Goal: Information Seeking & Learning: Learn about a topic

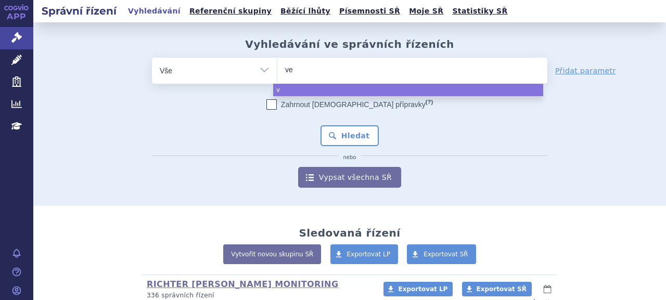
type input "ves"
type input "vesse"
type input "vessel"
type input "vessel due"
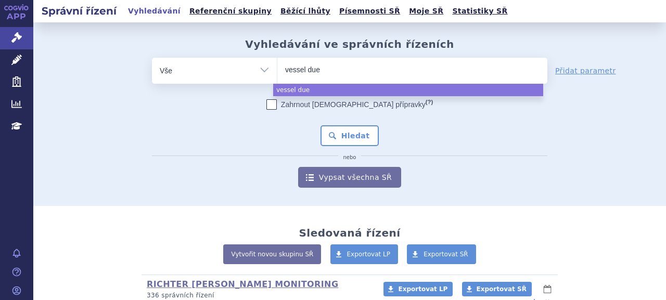
type input "vessel due e"
type input "vessel due"
type input "vessel due F"
select select "vessel due F"
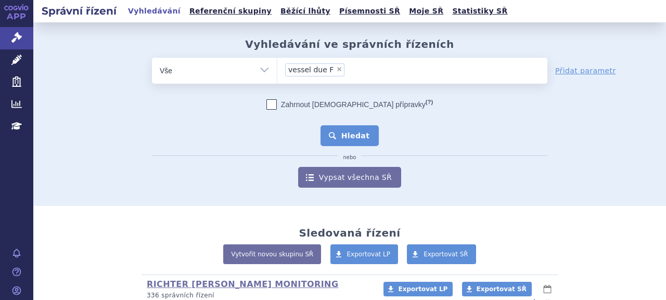
click at [358, 135] on button "Hledat" at bounding box center [350, 135] width 59 height 21
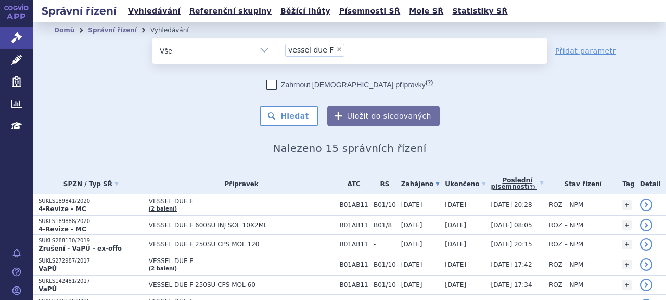
scroll to position [52, 0]
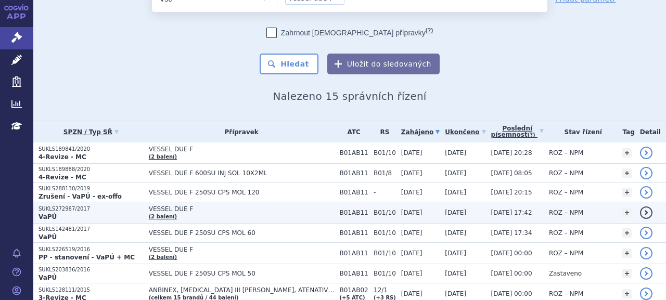
click at [67, 208] on p "SUKLS272987/2017" at bounding box center [91, 209] width 105 height 7
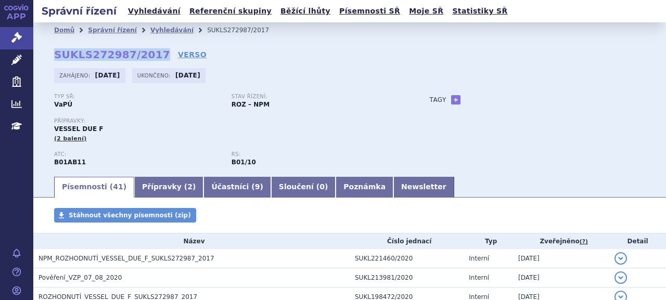
drag, startPoint x: 55, startPoint y: 52, endPoint x: 150, endPoint y: 52, distance: 95.8
click at [150, 52] on strong "SUKLS272987/2017" at bounding box center [112, 54] width 116 height 12
copy strong "SUKLS272987/2017"
click at [393, 192] on link "Newsletter" at bounding box center [423, 187] width 61 height 21
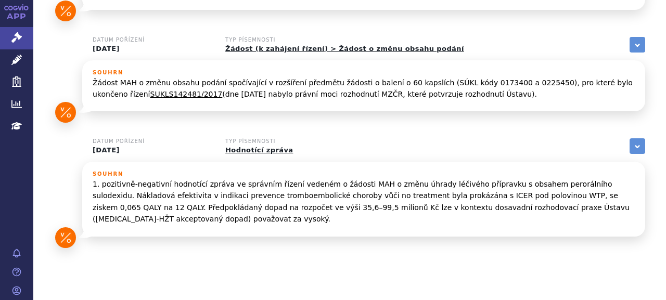
scroll to position [522, 0]
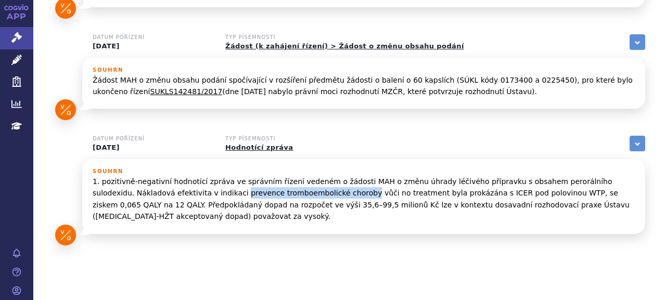
drag, startPoint x: 156, startPoint y: 170, endPoint x: 272, endPoint y: 168, distance: 115.5
click at [272, 176] on p "1. pozitivně-negativní hodnotící zpráva ve správním řízení vedeném o žádosti MA…" at bounding box center [364, 199] width 542 height 47
copy p "prevence tromboembolické choroby"
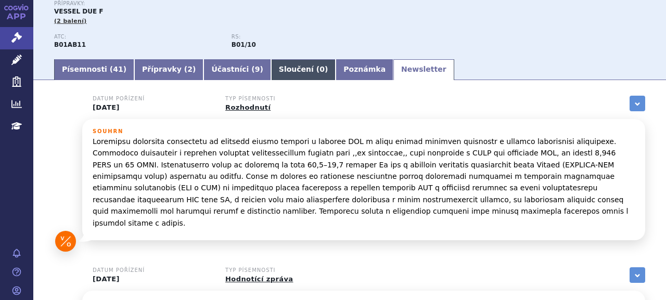
scroll to position [54, 0]
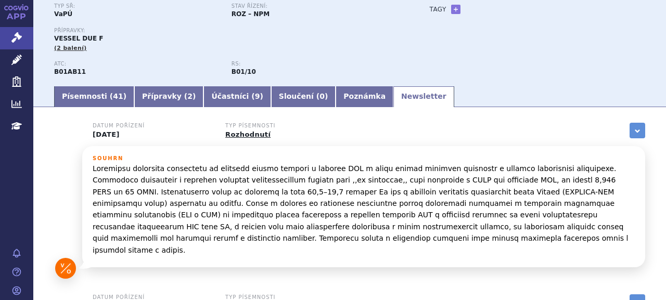
scroll to position [106, 0]
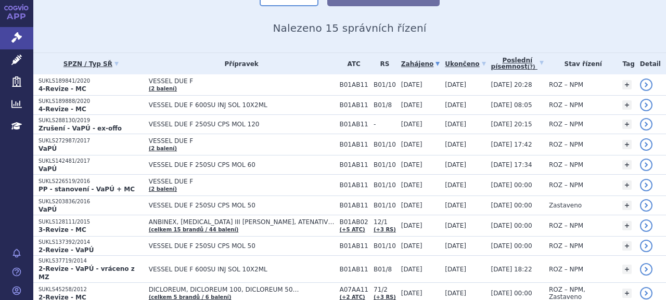
scroll to position [104, 0]
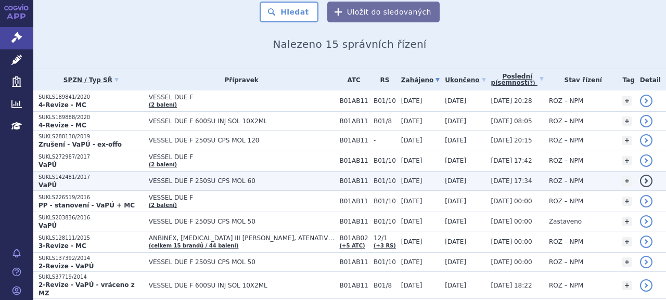
click at [79, 175] on p "SUKLS142481/2017" at bounding box center [91, 177] width 105 height 7
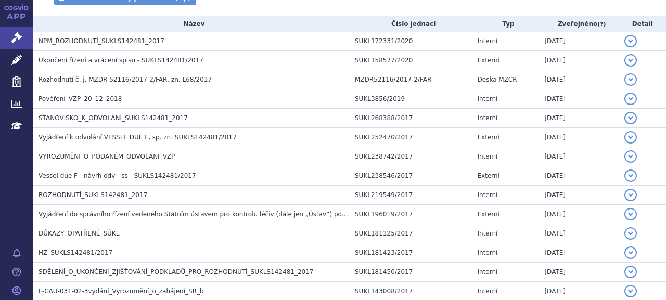
scroll to position [104, 0]
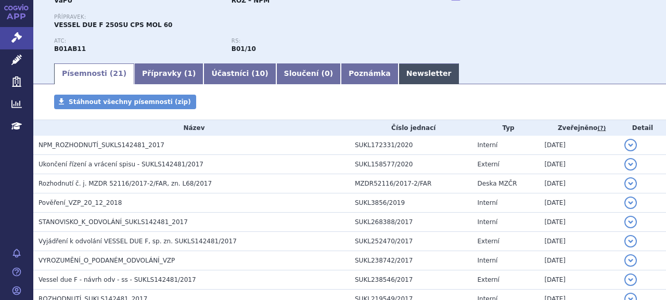
click at [399, 78] on link "Newsletter" at bounding box center [429, 73] width 61 height 21
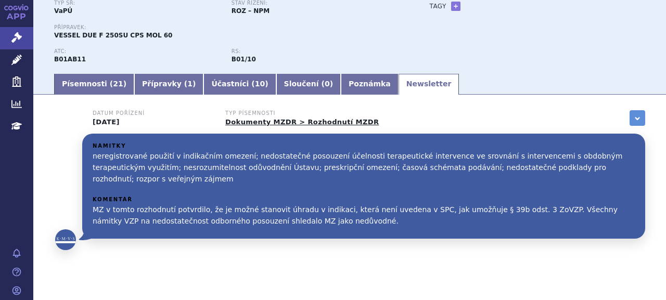
scroll to position [110, 0]
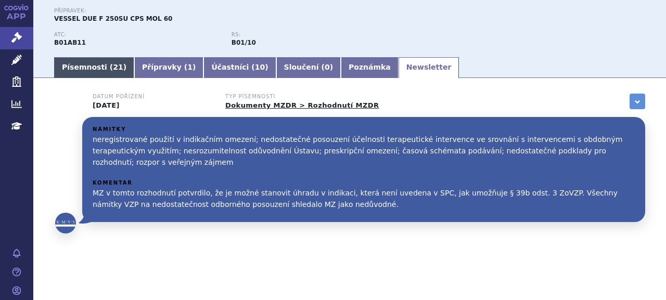
click at [102, 63] on link "Písemnosti ( 21 )" at bounding box center [94, 67] width 80 height 21
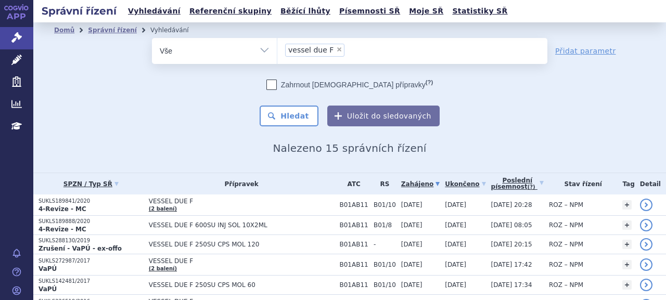
scroll to position [104, 0]
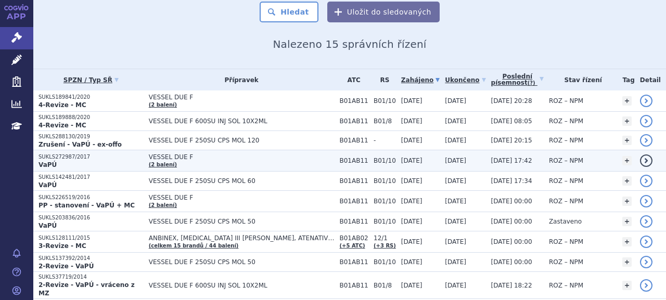
click at [74, 157] on p "SUKLS272987/2017" at bounding box center [91, 157] width 105 height 7
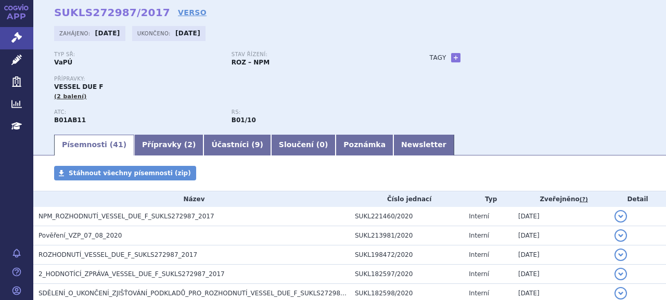
scroll to position [66, 0]
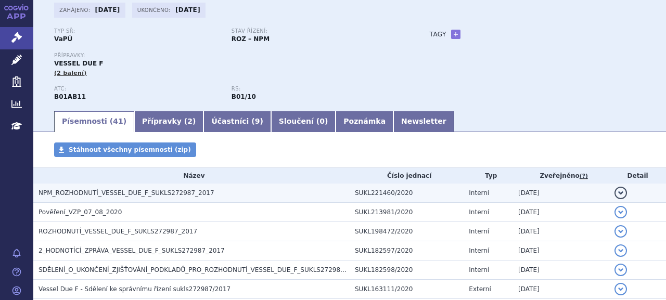
click at [184, 192] on span "NPM_ROZHODNUTÍ_VESSEL_DUE_F_SUKLS272987_2017" at bounding box center [127, 192] width 176 height 7
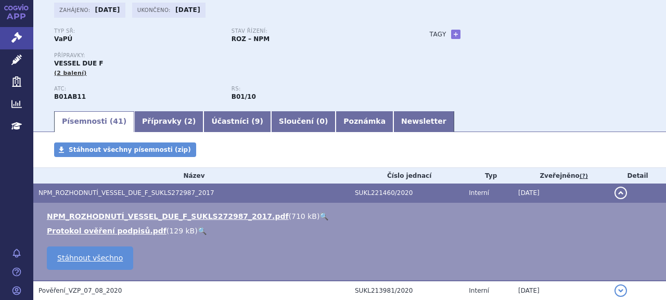
click at [195, 222] on ul "NPM_ROZHODNUTÍ_VESSEL_DUE_F_SUKLS272987_2017.pdf ( 710 kB ) 🔍 Protokol ověření …" at bounding box center [350, 223] width 612 height 25
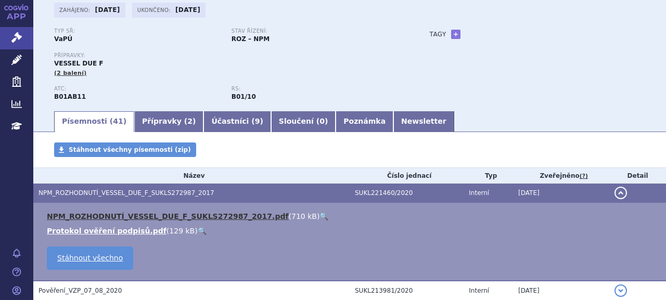
click at [195, 218] on link "NPM_ROZHODNUTÍ_VESSEL_DUE_F_SUKLS272987_2017.pdf" at bounding box center [168, 216] width 242 height 8
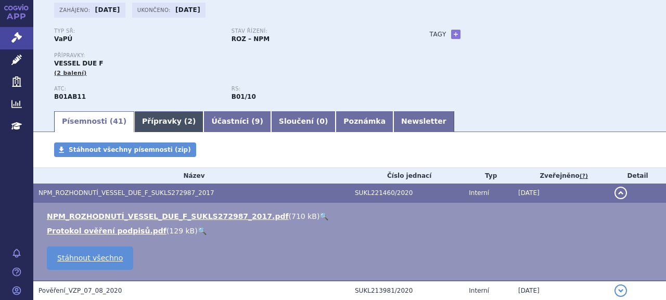
click at [165, 119] on link "Přípravky ( 2 )" at bounding box center [168, 121] width 69 height 21
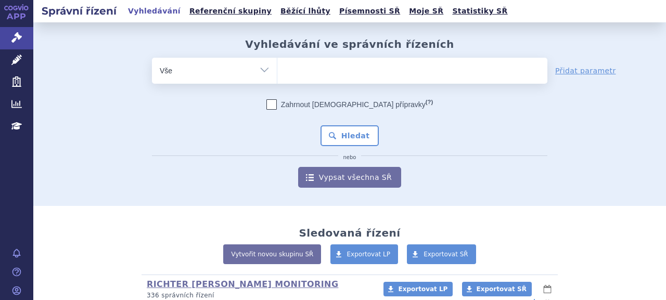
click at [385, 76] on ul at bounding box center [412, 69] width 270 height 22
click at [277, 76] on select at bounding box center [277, 70] width 1 height 26
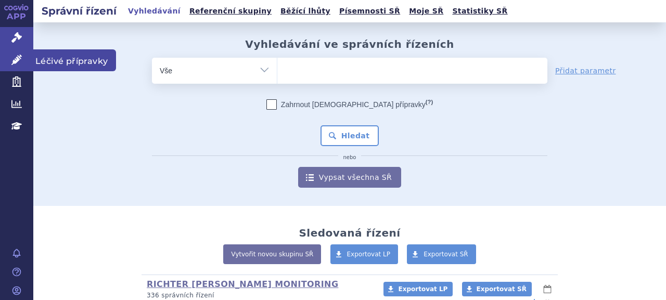
click at [7, 68] on link "Léčivé přípravky" at bounding box center [16, 60] width 33 height 22
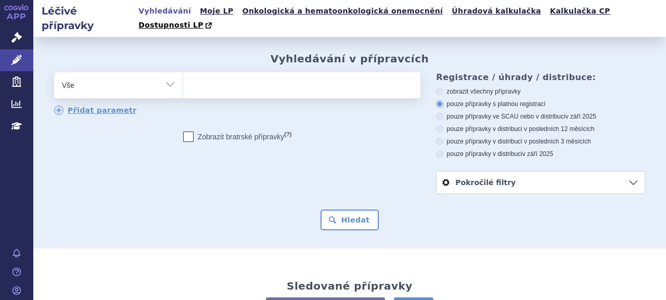
click at [338, 79] on ul at bounding box center [300, 83] width 235 height 22
click at [183, 79] on select at bounding box center [183, 85] width 1 height 26
type input "v"
click at [340, 73] on ul "v" at bounding box center [300, 83] width 235 height 22
click at [183, 73] on select "v" at bounding box center [183, 85] width 1 height 26
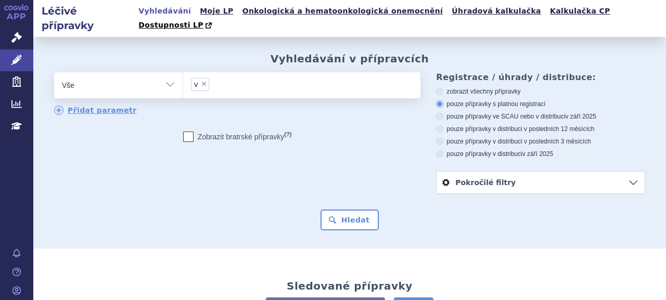
select select "v"
click at [201, 81] on span "×" at bounding box center [204, 84] width 6 height 6
click at [183, 72] on select "v" at bounding box center [183, 85] width 1 height 26
select select
type input "v"
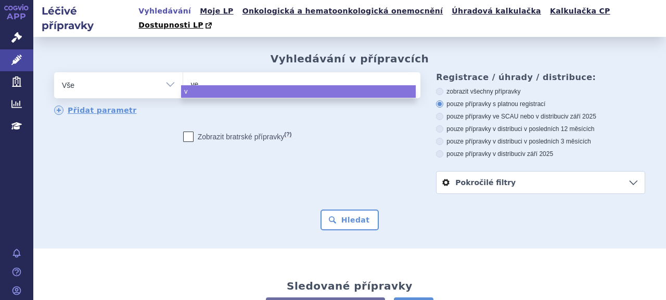
type input "ves"
type input "vess"
type input "vessel"
type input "vessel du"
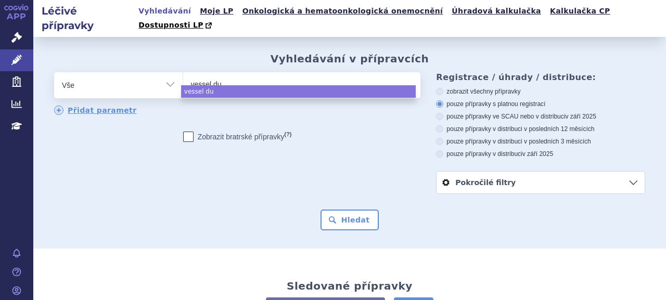
type input "vessel du"
type input "vessel due"
type input "vessel dueF"
select select "vessel dueF"
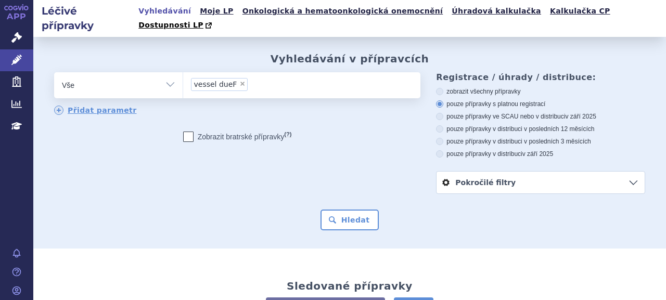
click at [239, 81] on span "×" at bounding box center [242, 84] width 6 height 6
click at [183, 72] on select "vessel dueF" at bounding box center [183, 85] width 1 height 26
select select
type input "ve"
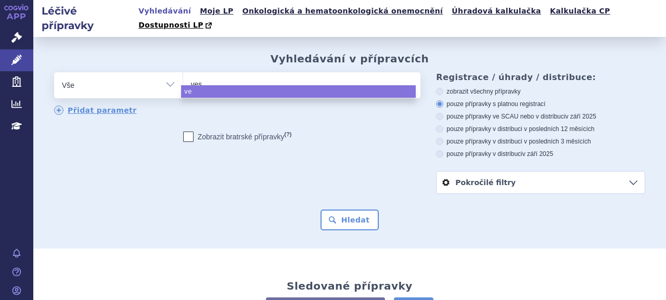
type input "vess"
type input "vessek"
type input "vessel"
type input "vessel d"
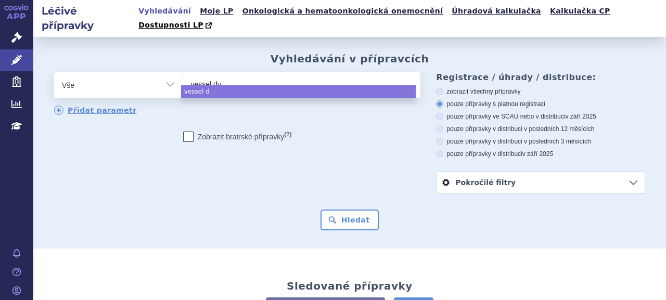
type input "vessel due"
type input "vessel due t"
type input "vessel due"
type input "vessel due f"
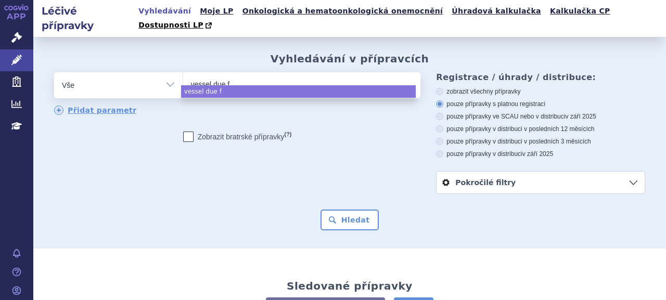
select select "vessel due f"
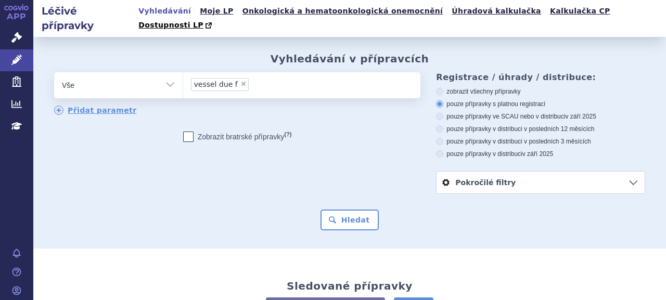
click at [340, 223] on div "Vyhledávání v přípravcích odstranit Vše Přípravek/SUKL kód MAH VPOIS ×" at bounding box center [349, 143] width 633 height 212
click at [341, 210] on button "Hledat" at bounding box center [350, 220] width 59 height 21
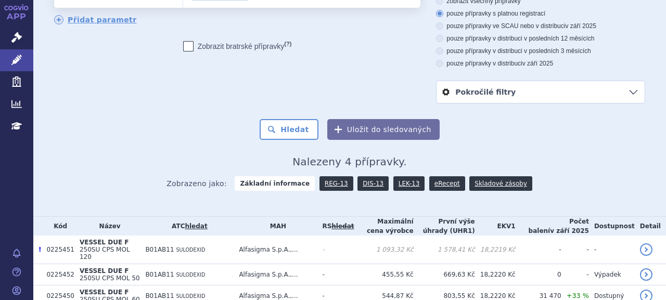
scroll to position [138, 0]
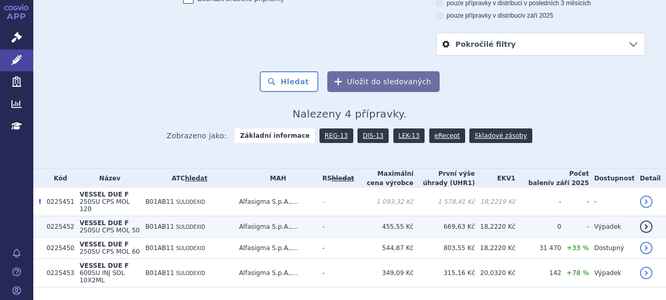
click at [126, 227] on span "250SU CPS MOL 50" at bounding box center [110, 230] width 60 height 7
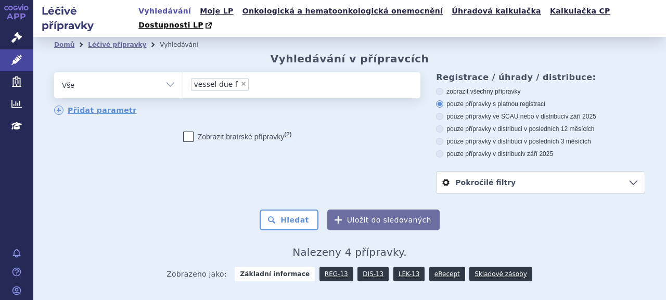
scroll to position [138, 0]
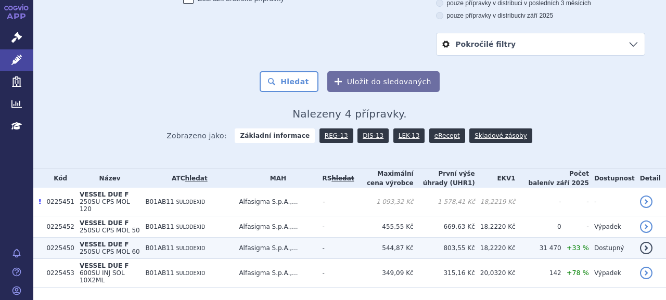
click at [131, 238] on td "VESSEL DUE F 250SU CPS MOL 60" at bounding box center [107, 248] width 66 height 21
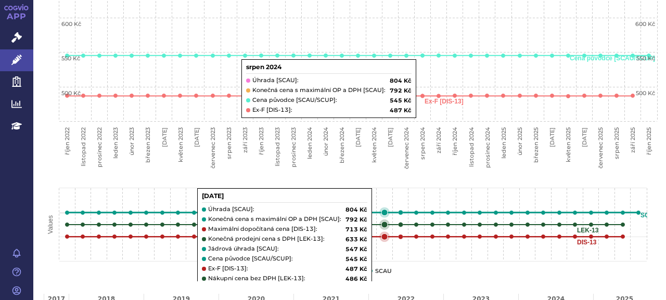
scroll to position [528, 0]
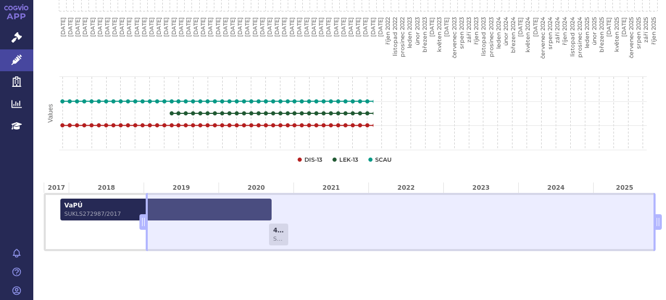
drag, startPoint x: 425, startPoint y: 207, endPoint x: 145, endPoint y: 207, distance: 280.0
click at [145, 214] on span at bounding box center [142, 222] width 7 height 16
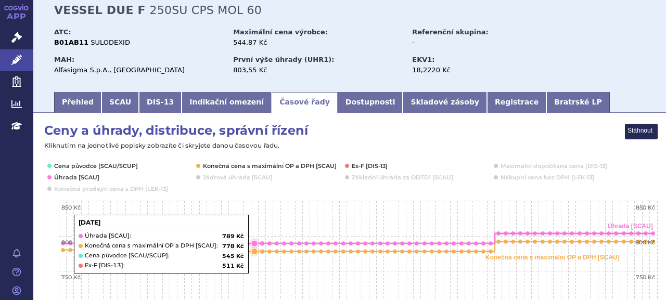
scroll to position [0, 0]
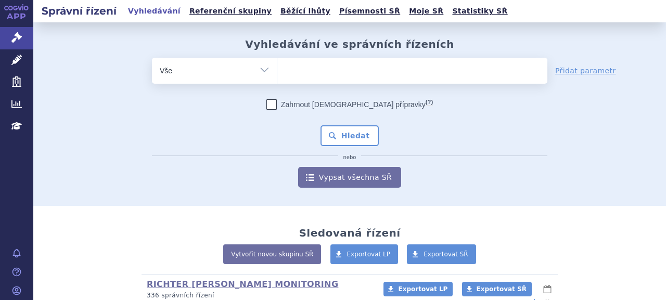
click at [313, 71] on ul at bounding box center [412, 69] width 270 height 22
click at [277, 71] on select at bounding box center [277, 70] width 1 height 26
click at [340, 71] on ul at bounding box center [412, 69] width 270 height 22
click at [277, 71] on select at bounding box center [277, 70] width 1 height 26
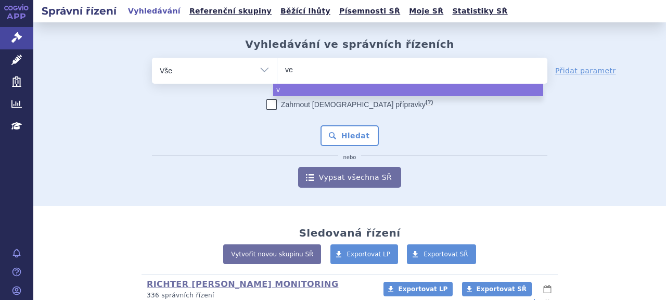
type input "ves"
type input "vessel"
type input "vessel d"
type input "vessel due"
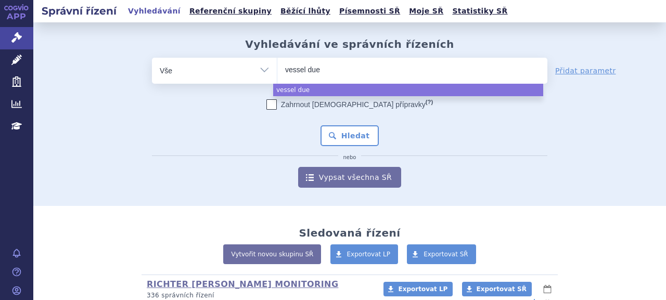
type input "vessel due F"
select select "vessel due F"
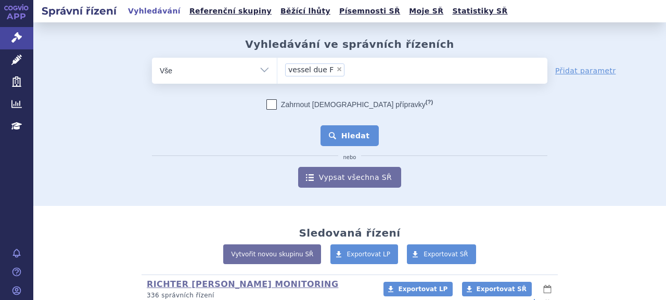
click at [350, 137] on button "Hledat" at bounding box center [350, 135] width 59 height 21
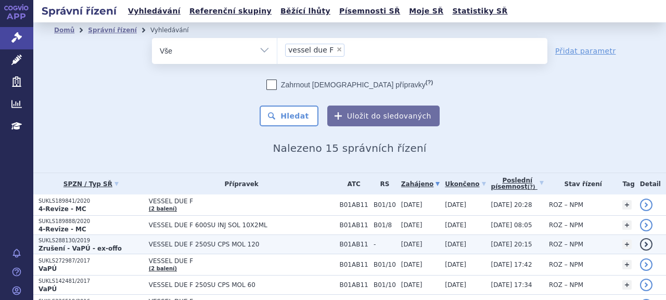
click at [74, 245] on strong "Zrušení - VaPÚ - ex-offo" at bounding box center [80, 248] width 83 height 7
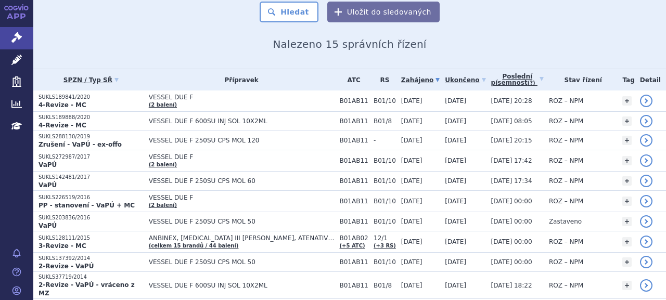
scroll to position [52, 0]
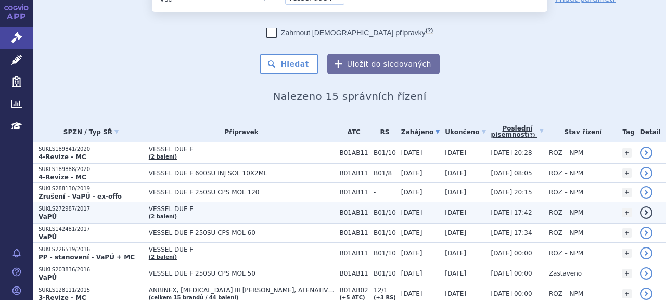
click at [95, 208] on p "SUKLS272987/2017" at bounding box center [91, 209] width 105 height 7
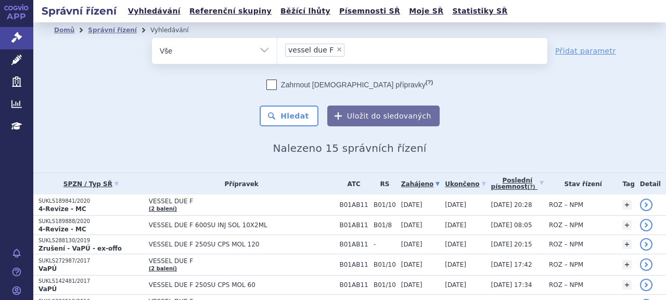
scroll to position [52, 0]
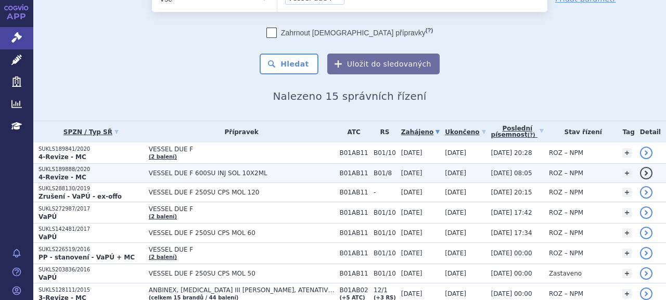
click at [97, 180] on p "4-Revize - MC" at bounding box center [91, 177] width 105 height 8
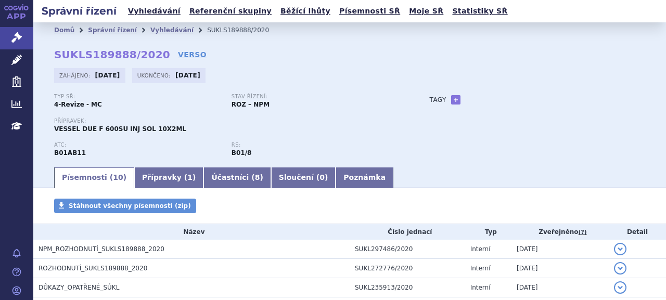
scroll to position [104, 0]
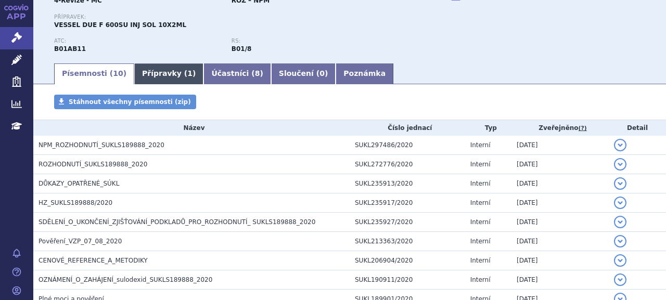
click at [157, 75] on link "Přípravky ( 1 )" at bounding box center [168, 73] width 69 height 21
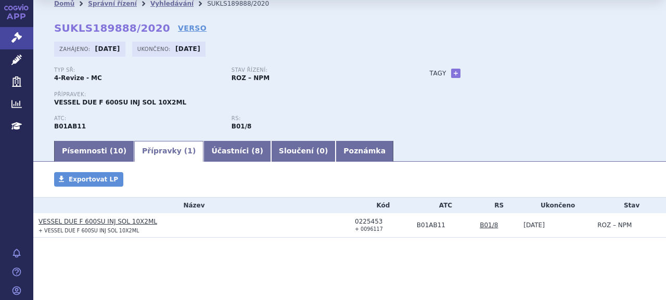
scroll to position [27, 0]
click at [93, 151] on link "Písemnosti ( 10 )" at bounding box center [94, 151] width 80 height 21
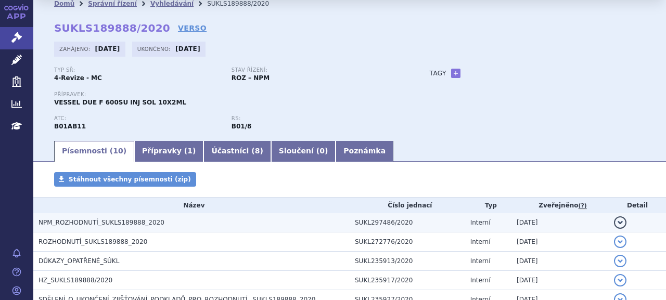
click at [67, 224] on span "NPM_ROZHODNUTÍ_SUKLS189888_2020" at bounding box center [102, 222] width 126 height 7
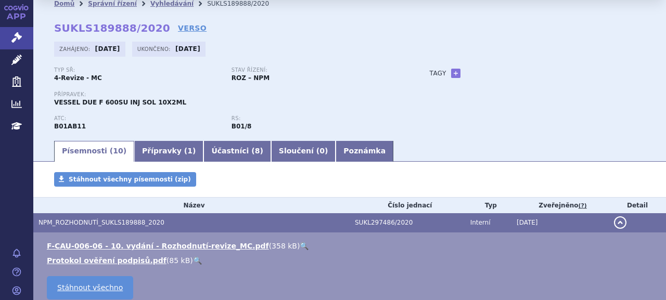
click at [195, 251] on li "F-CAU-006-06 - 10. vydání - Rozhodnutí-revize_MC.pdf ( 358 kB ) 🔍" at bounding box center [351, 246] width 609 height 10
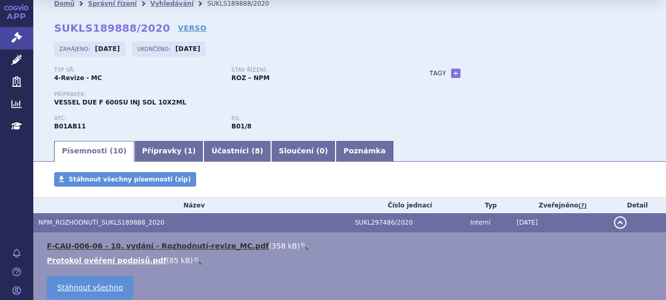
click at [197, 246] on link "F-CAU-006-06 - 10. vydání - Rozhodnutí-revize_MC.pdf" at bounding box center [158, 246] width 222 height 8
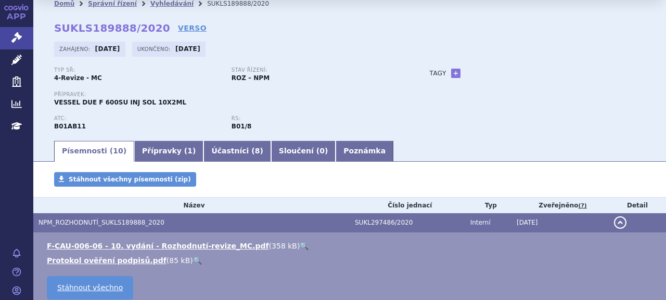
click at [329, 97] on p "Přípravek:" at bounding box center [231, 95] width 355 height 6
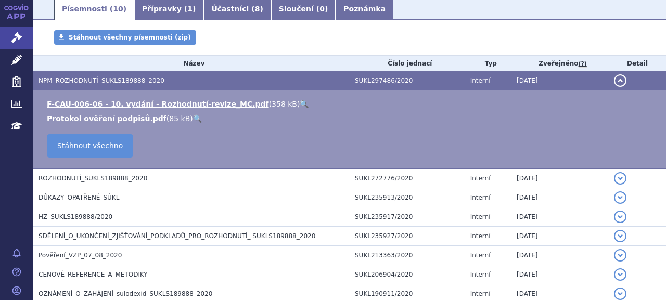
scroll to position [183, 0]
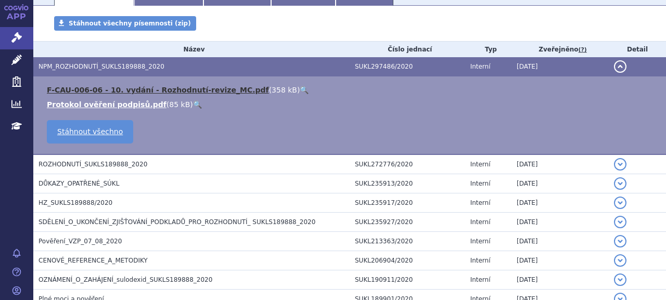
click at [121, 86] on link "F-CAU-006-06 - 10. vydání - Rozhodnutí-revize_MC.pdf" at bounding box center [158, 90] width 222 height 8
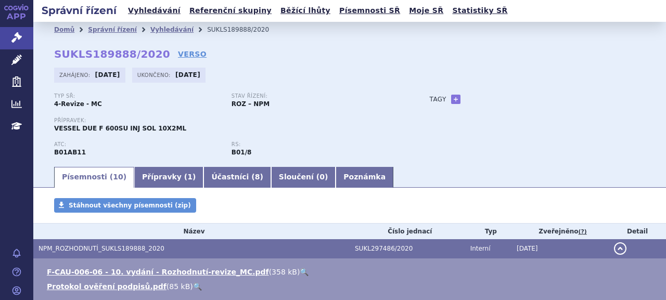
scroll to position [0, 0]
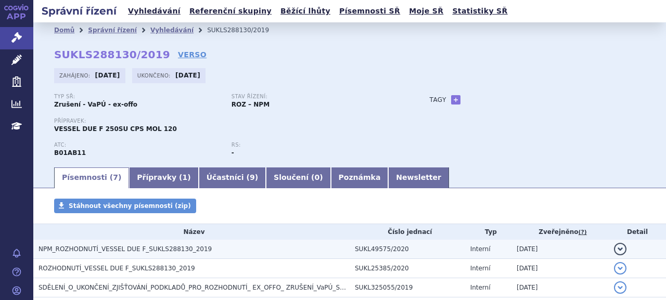
scroll to position [104, 0]
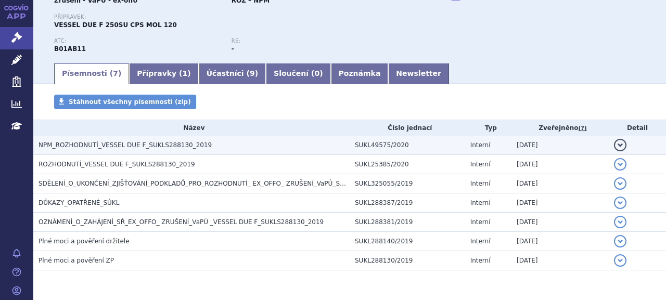
click at [114, 147] on span "NPM_ROZHODNUTÍ_VESSEL DUE F_SUKLS288130_2019" at bounding box center [125, 145] width 173 height 7
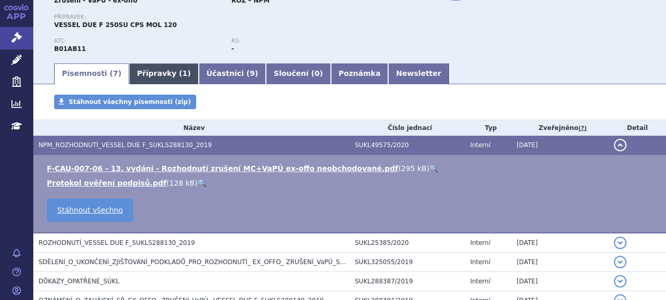
click at [159, 70] on link "Přípravky ( 1 )" at bounding box center [163, 73] width 69 height 21
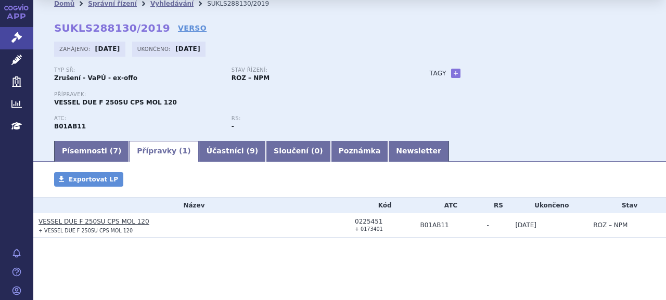
scroll to position [27, 0]
click at [78, 157] on link "Písemnosti ( 7 )" at bounding box center [91, 151] width 75 height 21
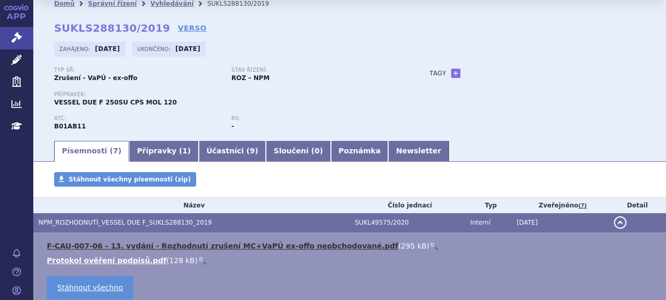
click at [67, 247] on link "F-CAU-007-06 - 13. vydání - Rozhodnutí zrušení MC+VaPÚ ex-offo neobchodované.pdf" at bounding box center [222, 246] width 351 height 8
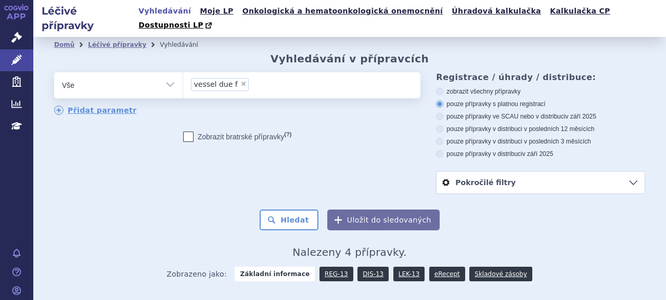
scroll to position [138, 0]
